Goal: Information Seeking & Learning: Learn about a topic

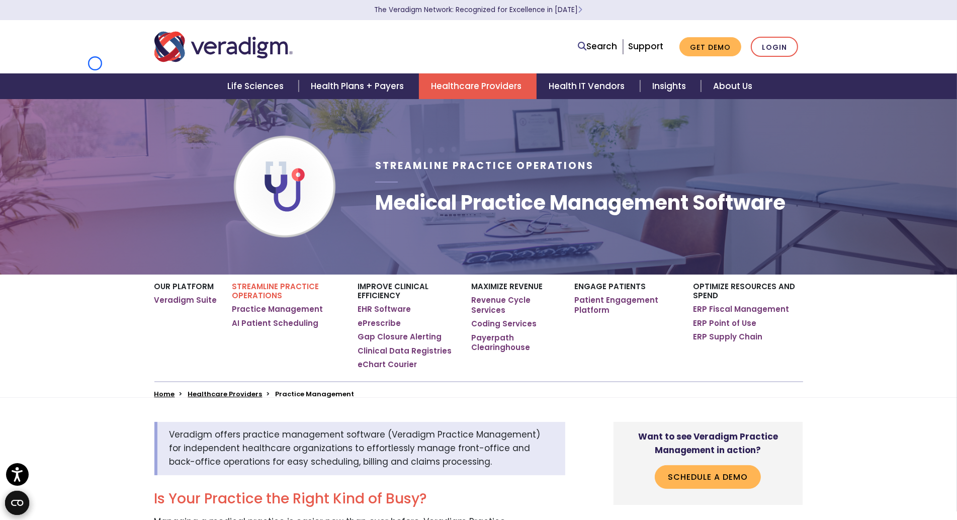
click at [95, 63] on nav "Search Support Get Demo Login" at bounding box center [478, 46] width 957 height 53
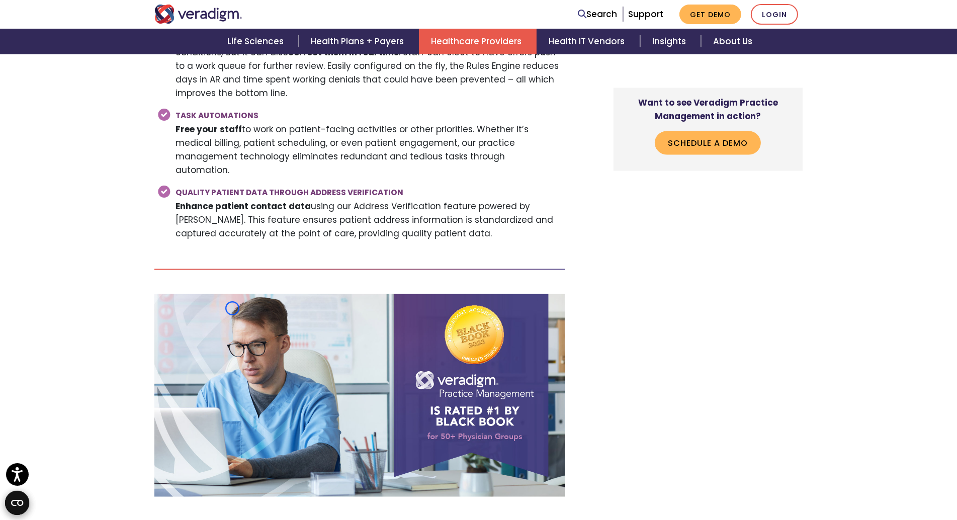
scroll to position [2004, 0]
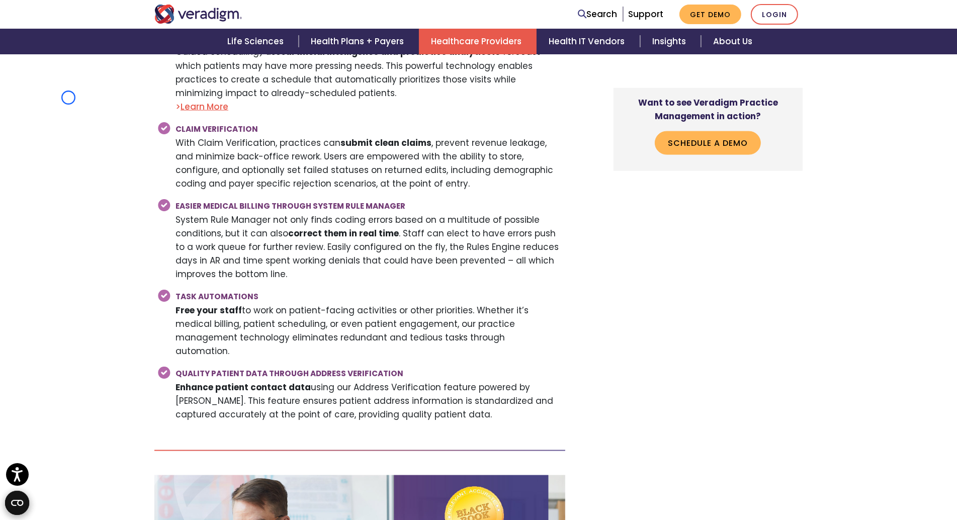
scroll to position [1743, 0]
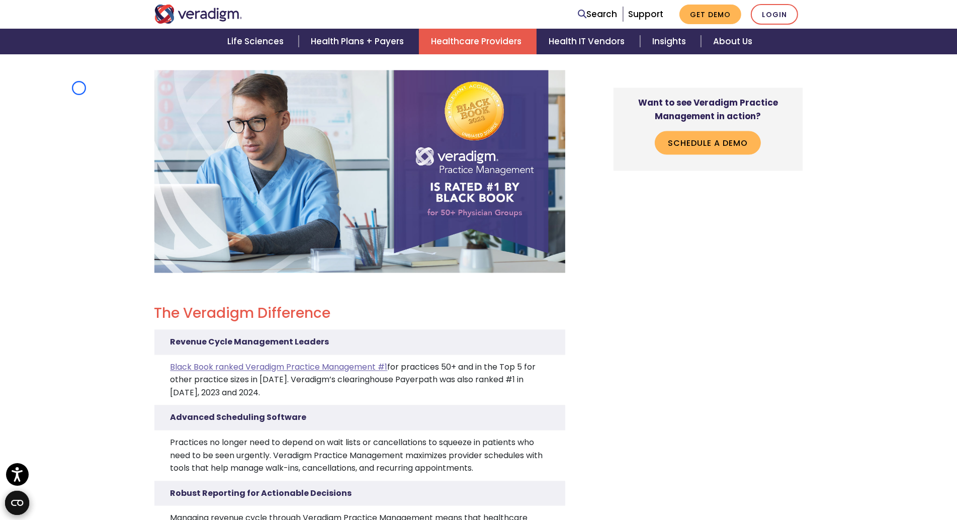
scroll to position [2193, 0]
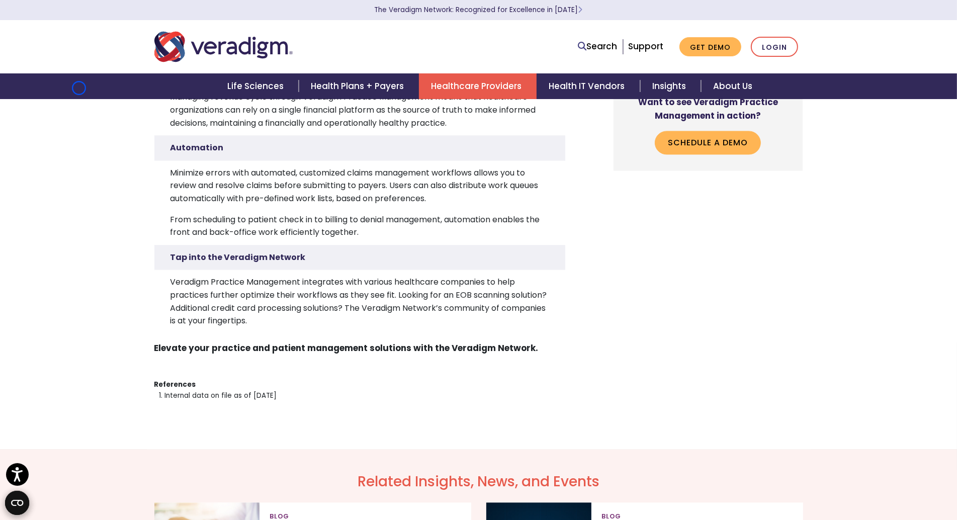
scroll to position [45, 0]
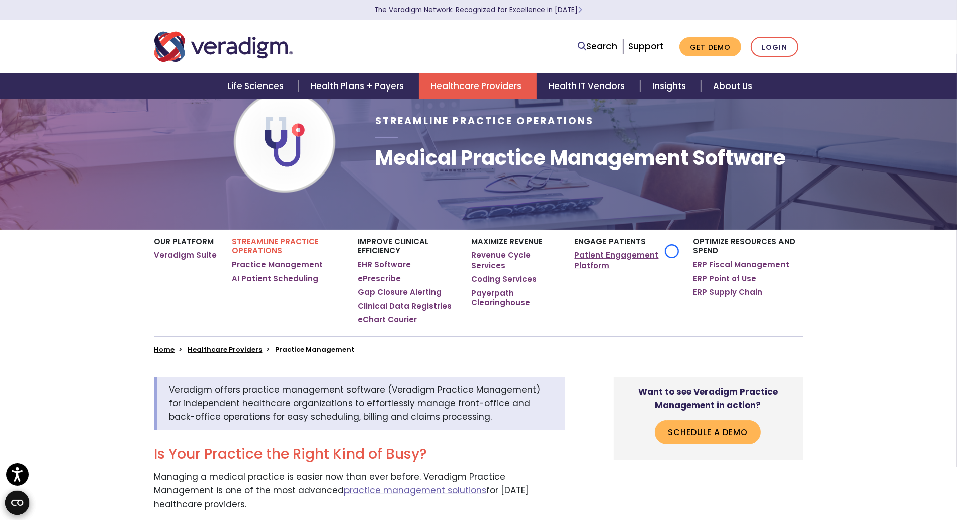
click at [672, 251] on link "Patient Engagement Platform" at bounding box center [626, 260] width 103 height 20
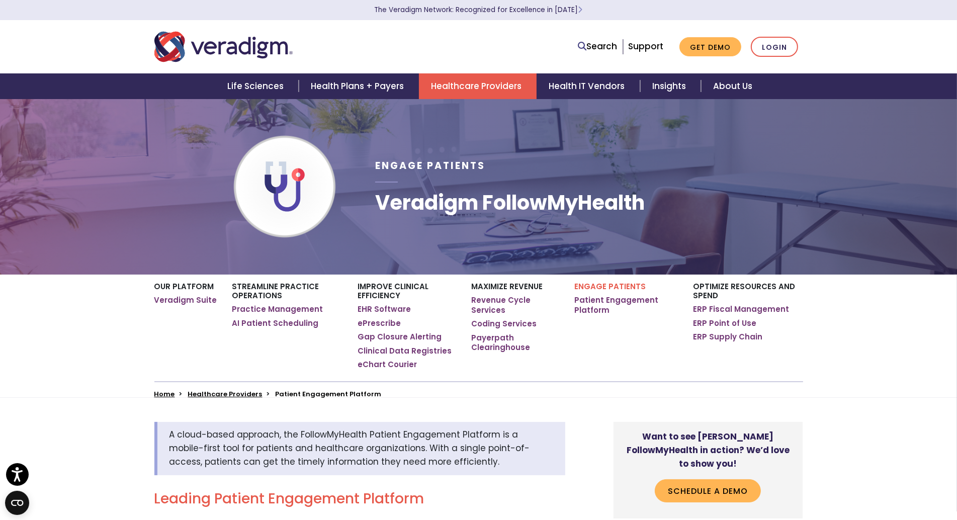
click at [672, 251] on div "Engage Patients Veradigm FollowMyHealth" at bounding box center [588, 187] width 442 height 144
click at [99, 76] on div "Life Sciences Health Plans + Payers Healthcare Providers Health IT Vendors Insi…" at bounding box center [479, 86] width 942 height 26
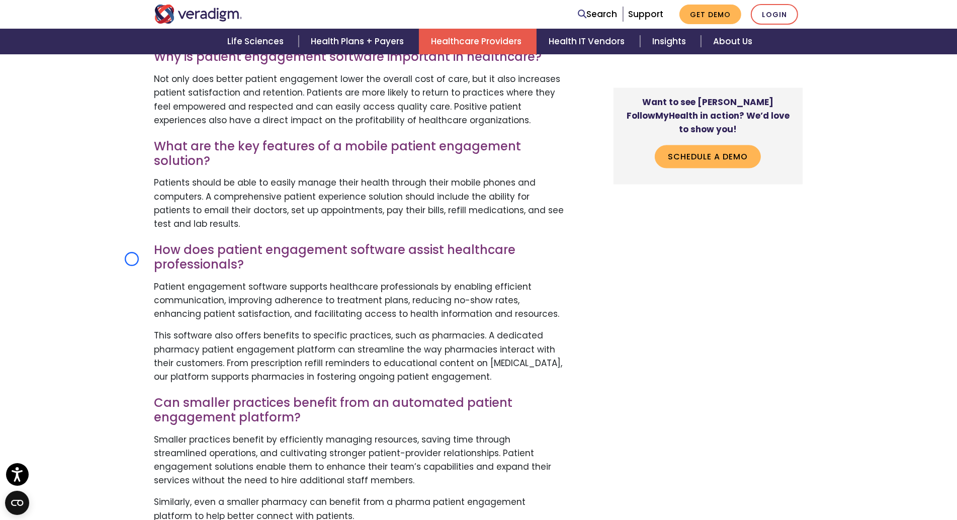
scroll to position [2555, 0]
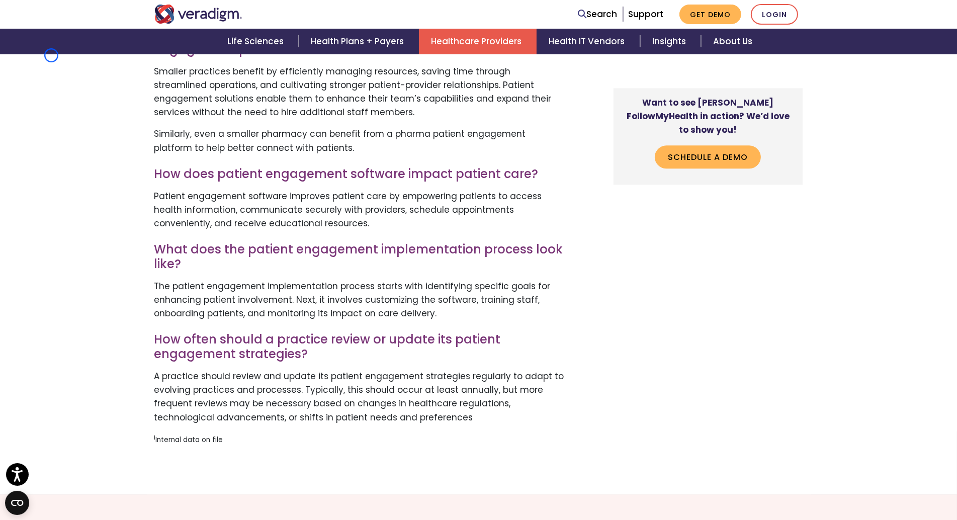
scroll to position [2942, 0]
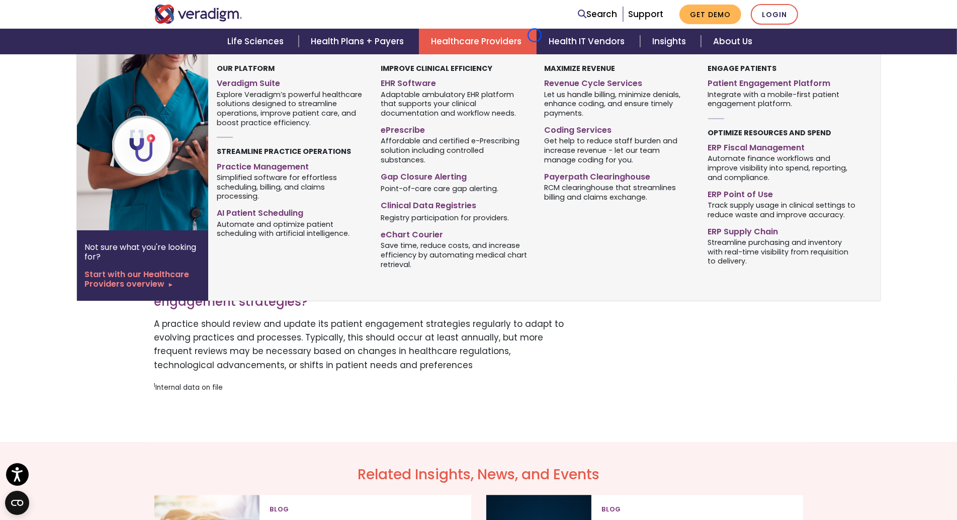
click at [534, 35] on link "Healthcare Providers" at bounding box center [478, 42] width 118 height 26
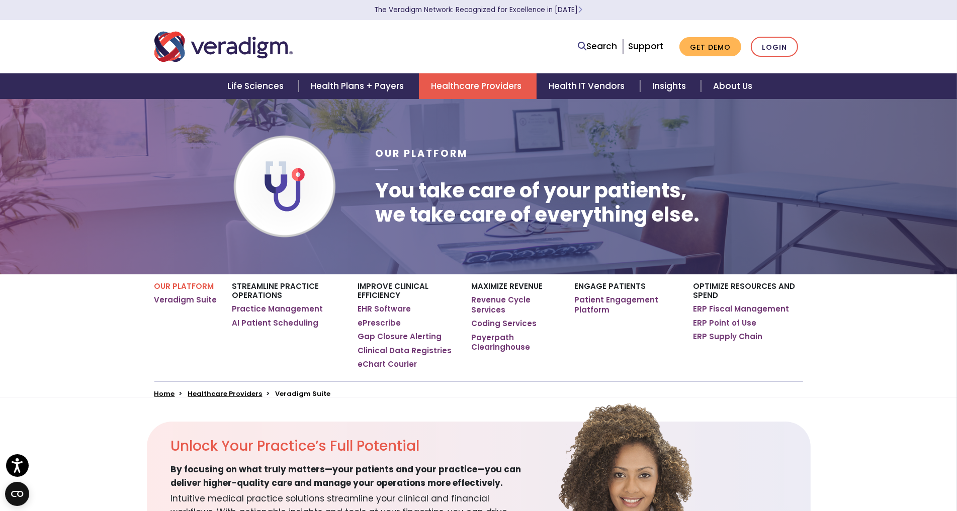
click at [534, 35] on div "Search Support Get Demo Login" at bounding box center [479, 46] width 664 height 33
click at [56, 69] on nav "Search Support Get Demo Login" at bounding box center [478, 46] width 957 height 53
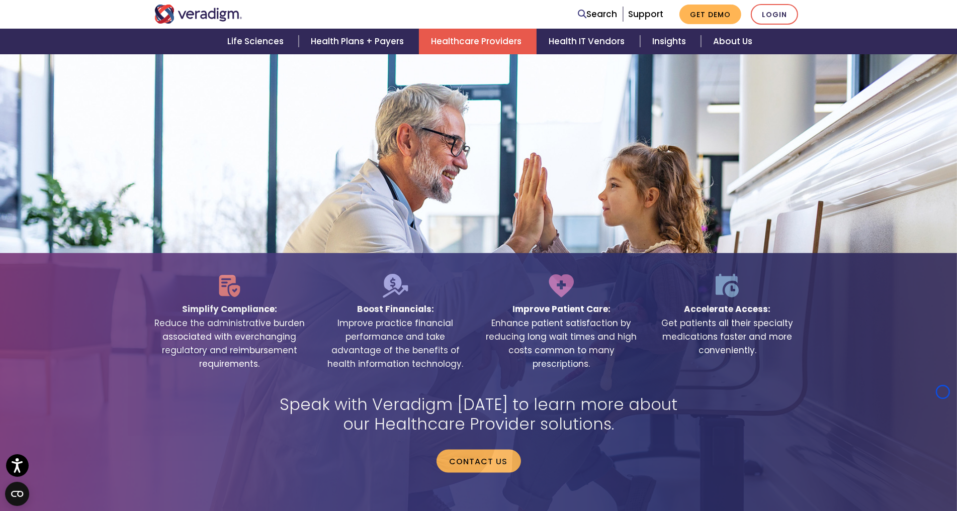
scroll to position [1934, 0]
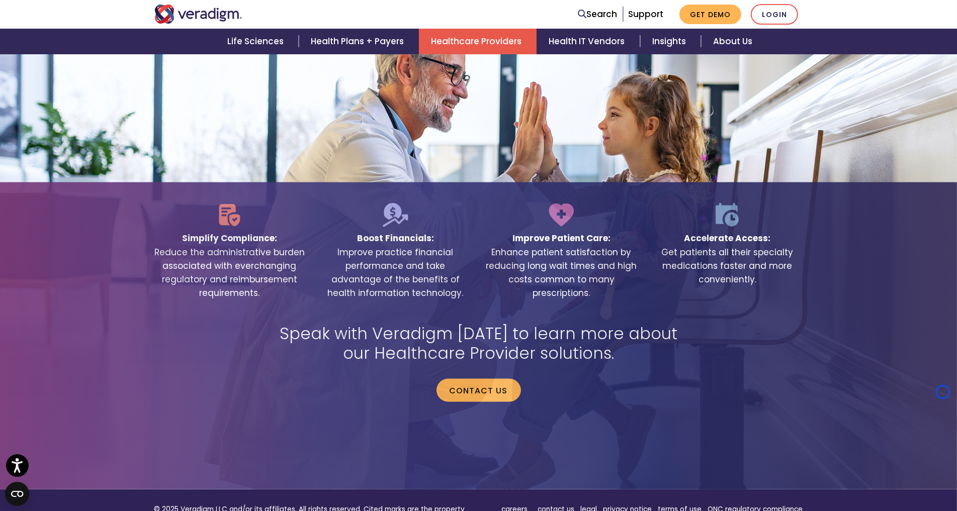
click at [56, 69] on div "Simplify Compliance: Reduce the administrative burden associated with everchang…" at bounding box center [478, 233] width 957 height 511
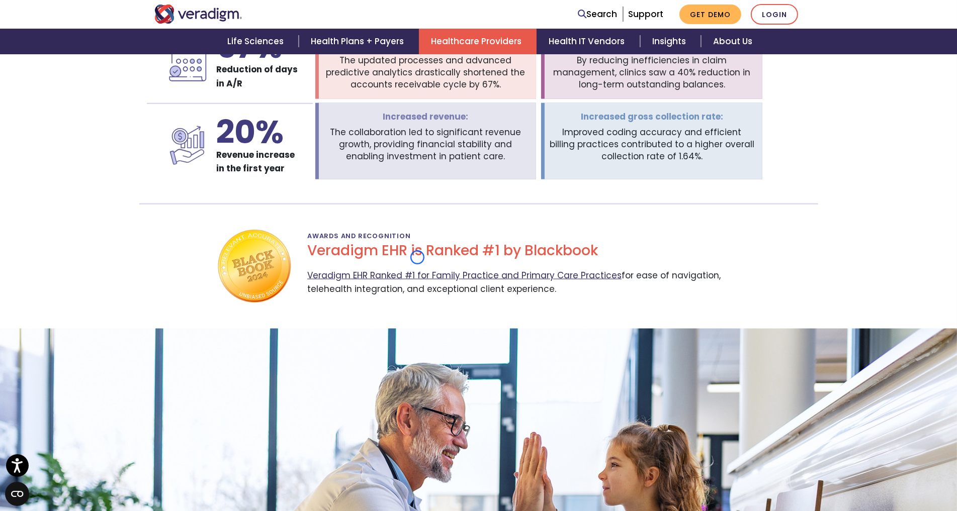
click at [417, 269] on link "Veradigm EHR Ranked #1 for Family Practice and Primary Care Practices" at bounding box center [464, 275] width 314 height 12
